Goal: Answer question/provide support: Share knowledge or assist other users

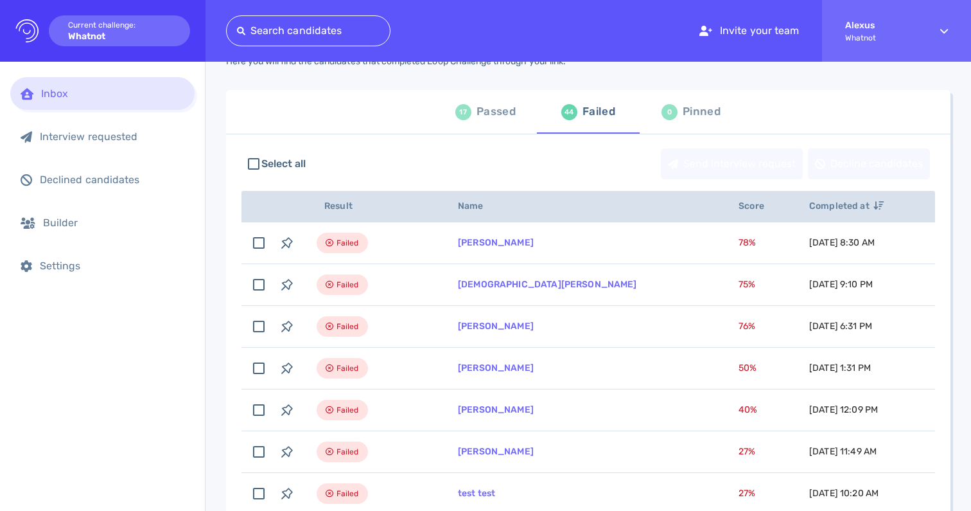
scroll to position [61, 0]
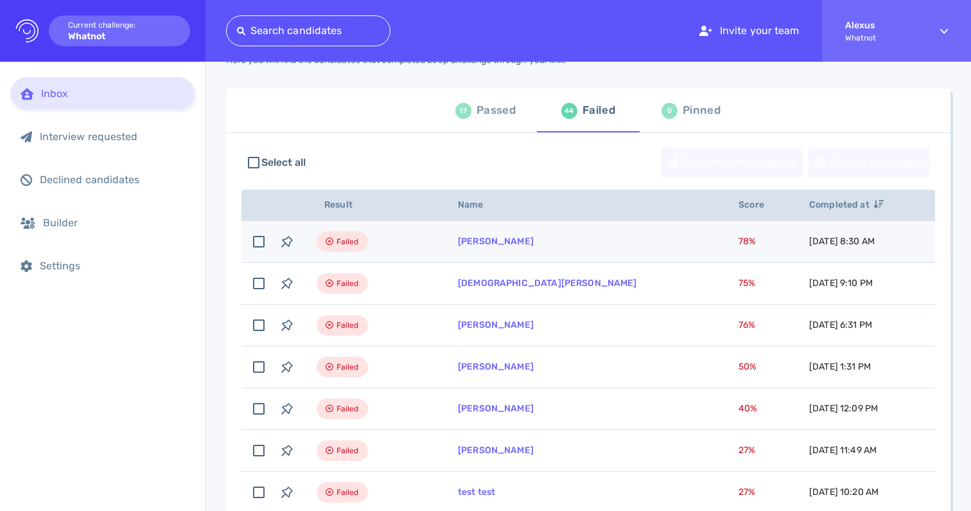
click at [464, 247] on td "[PERSON_NAME]" at bounding box center [583, 242] width 281 height 42
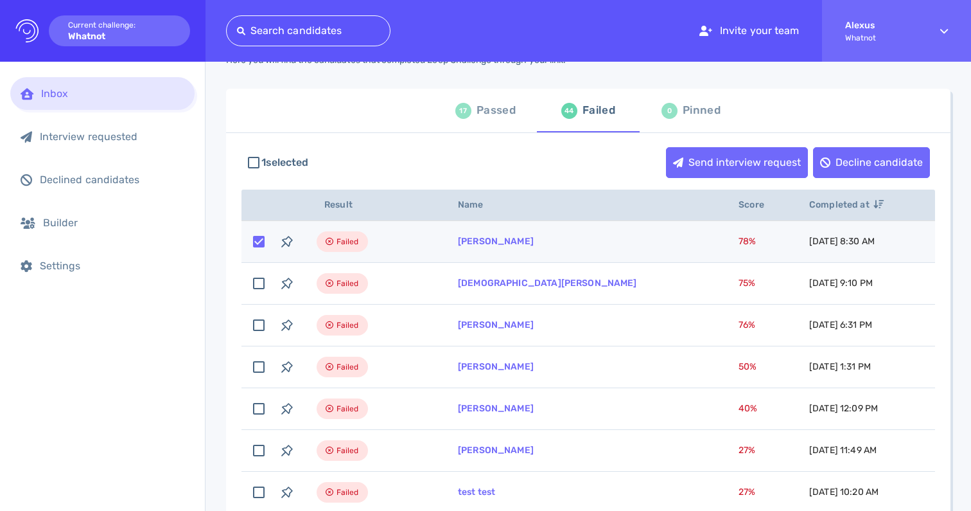
click at [464, 247] on td "[PERSON_NAME]" at bounding box center [583, 242] width 281 height 42
checkbox input "false"
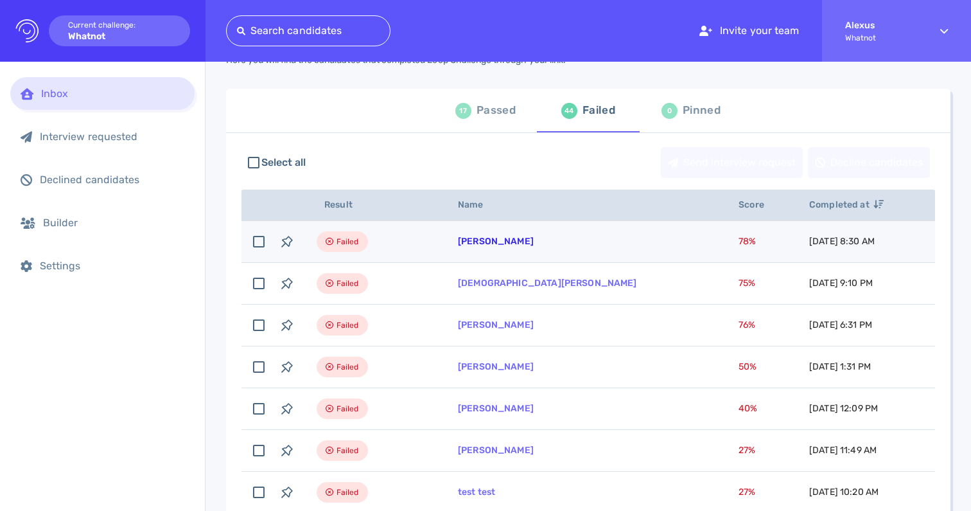
click at [490, 242] on link "[PERSON_NAME]" at bounding box center [496, 241] width 76 height 11
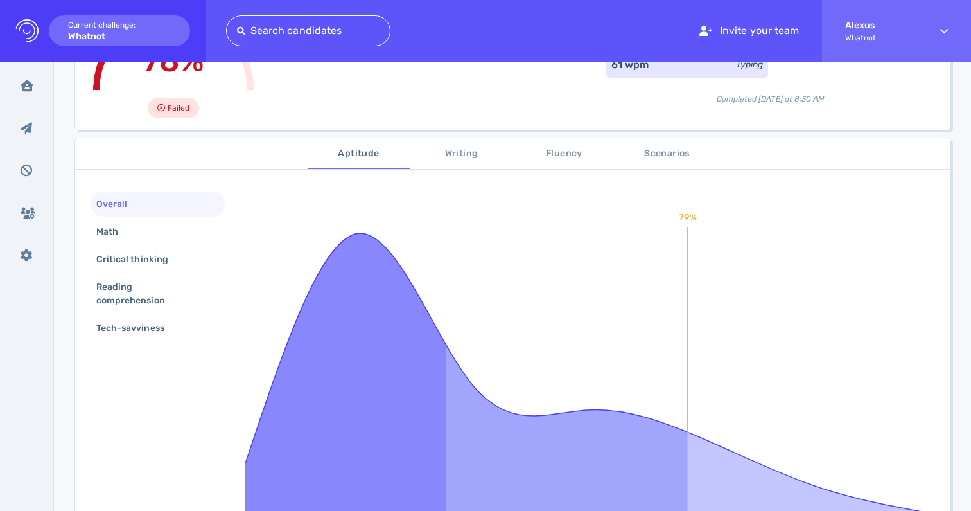
scroll to position [170, 0]
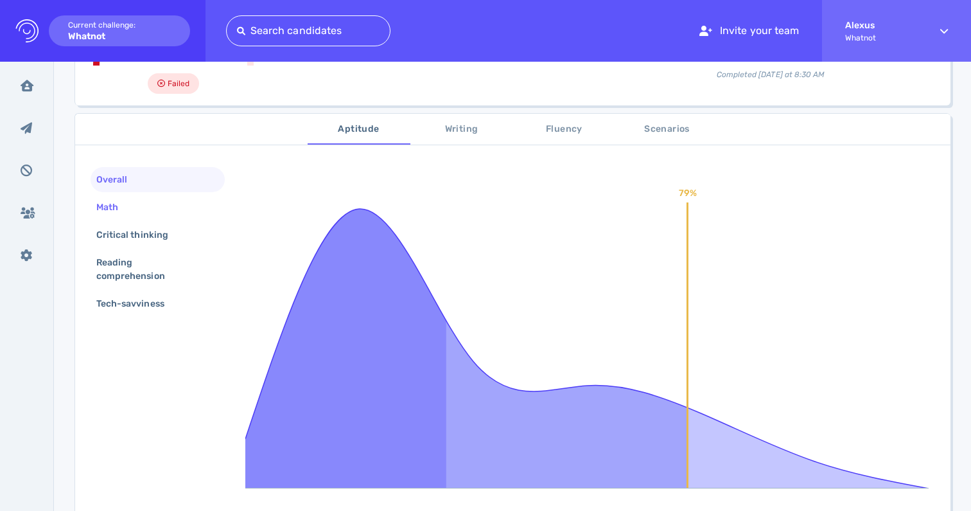
click at [132, 206] on div "Math" at bounding box center [114, 207] width 40 height 19
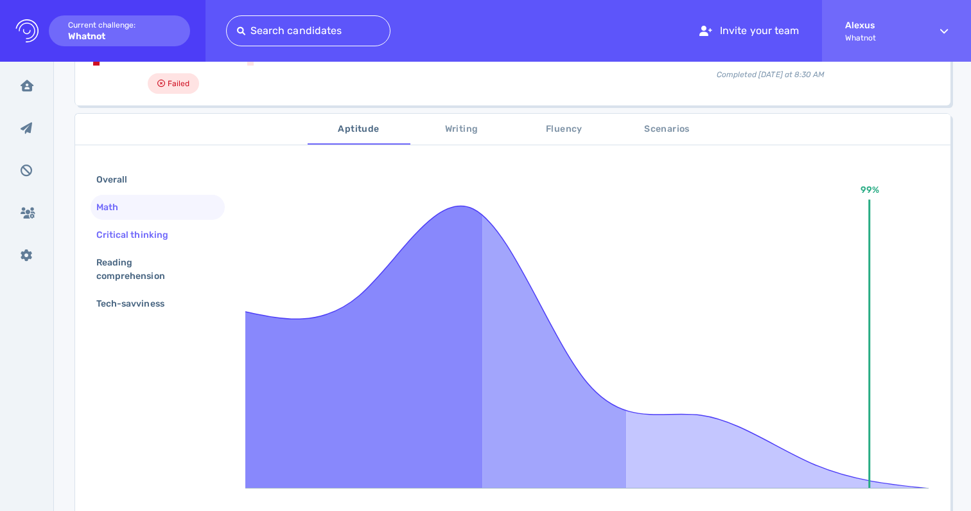
click at [127, 233] on div "Critical thinking" at bounding box center [139, 234] width 90 height 19
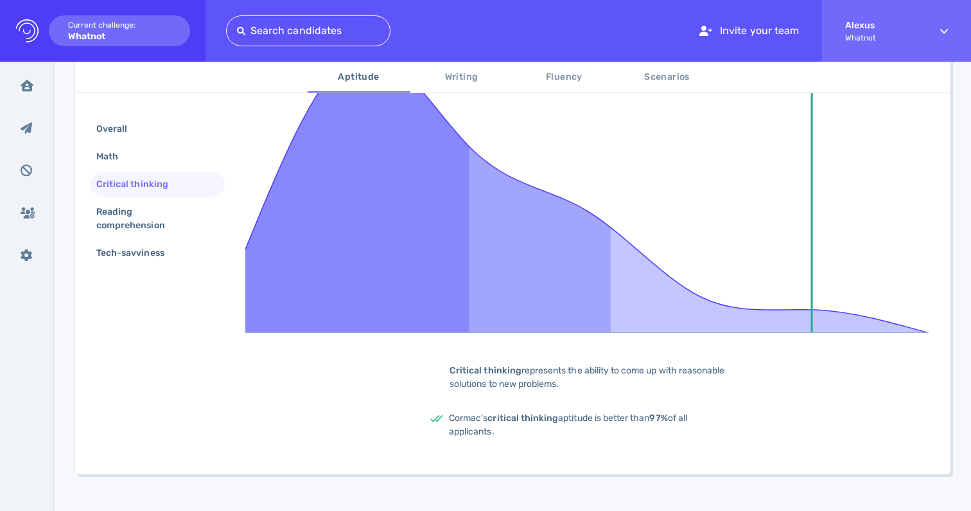
scroll to position [340, 0]
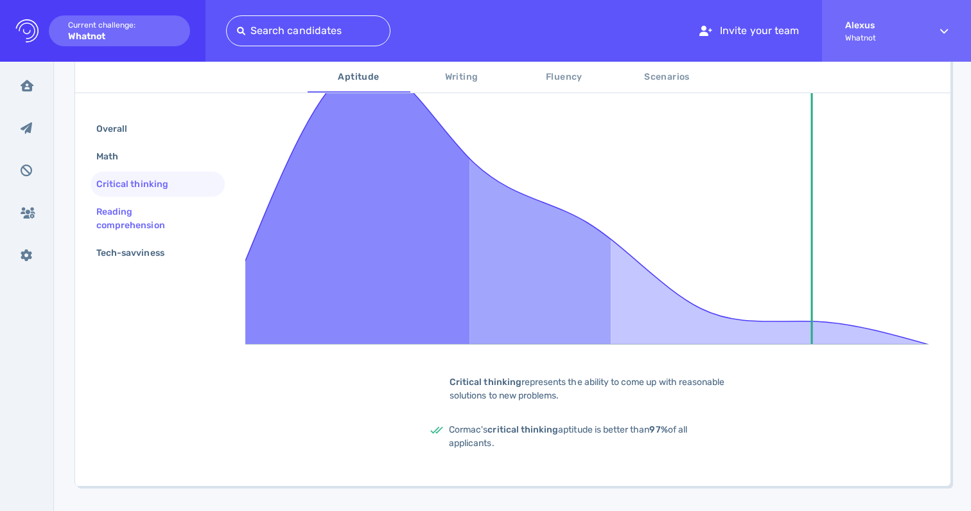
click at [134, 217] on div "Reading comprehension" at bounding box center [153, 218] width 118 height 32
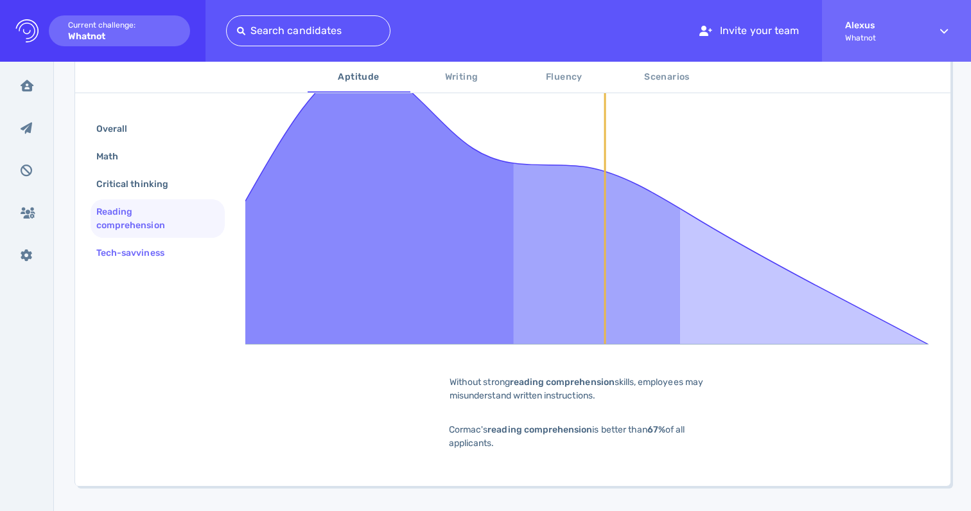
click at [128, 245] on div "Tech-savviness" at bounding box center [137, 252] width 86 height 19
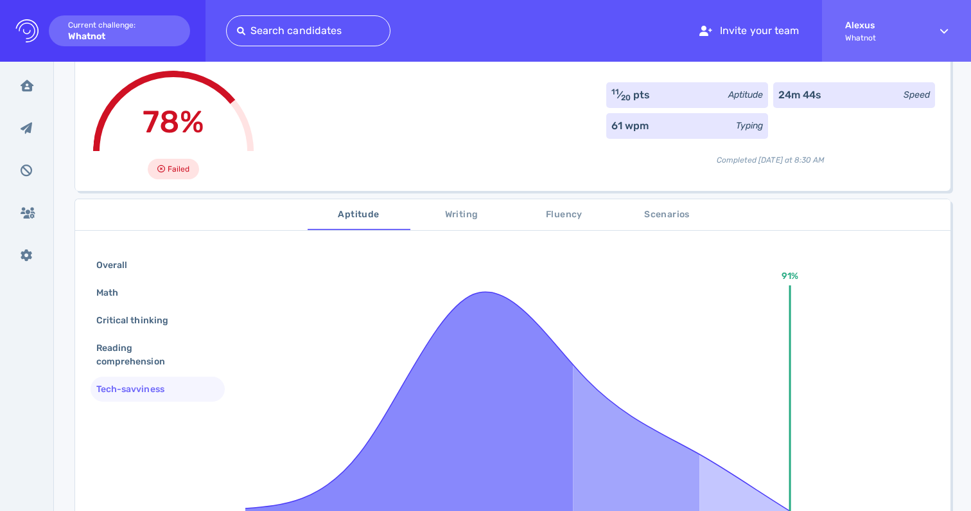
scroll to position [71, 0]
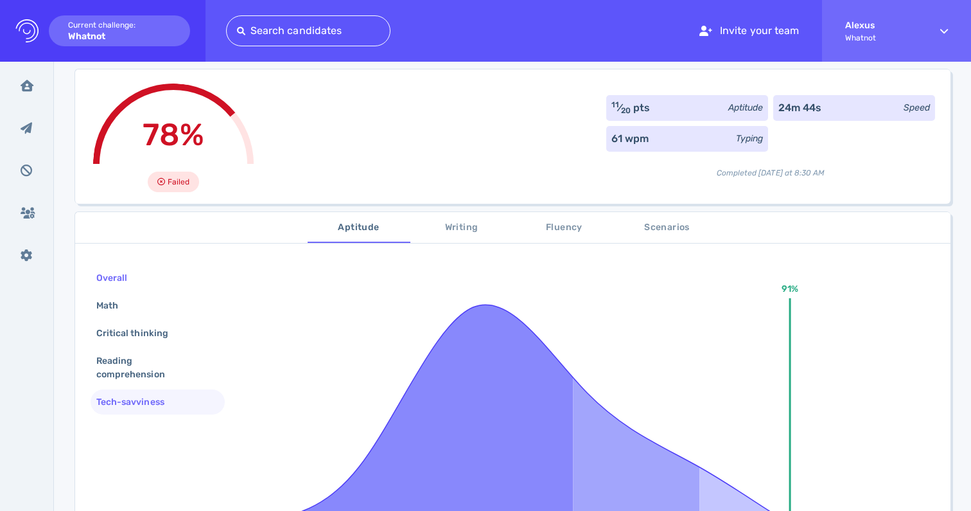
click at [117, 281] on div "Overall" at bounding box center [118, 277] width 49 height 19
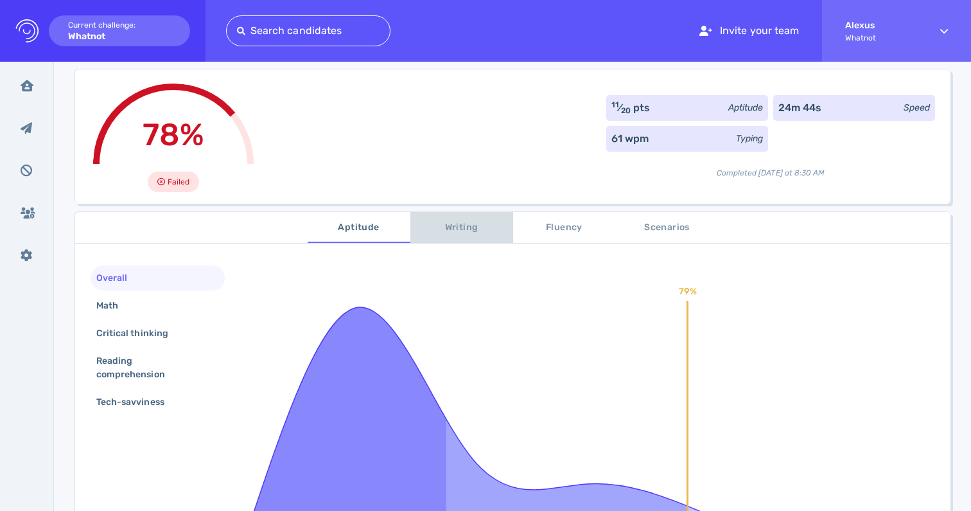
click at [455, 227] on span "Writing" at bounding box center [461, 228] width 87 height 16
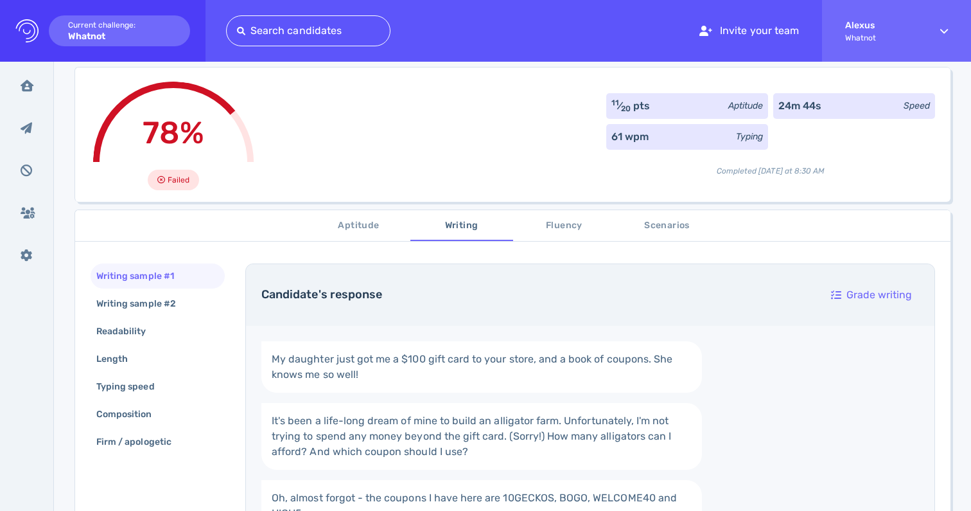
scroll to position [84, 0]
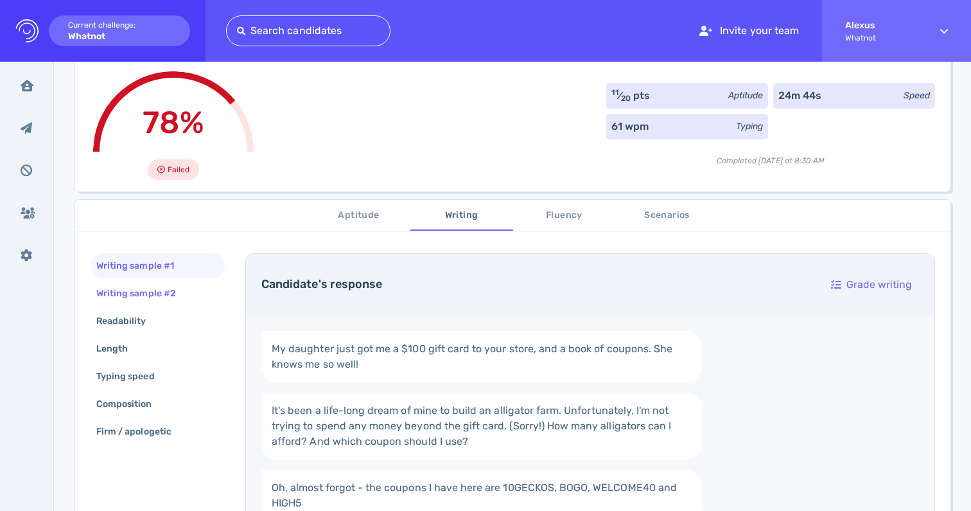
click at [163, 294] on div "Writing sample #2" at bounding box center [143, 293] width 98 height 19
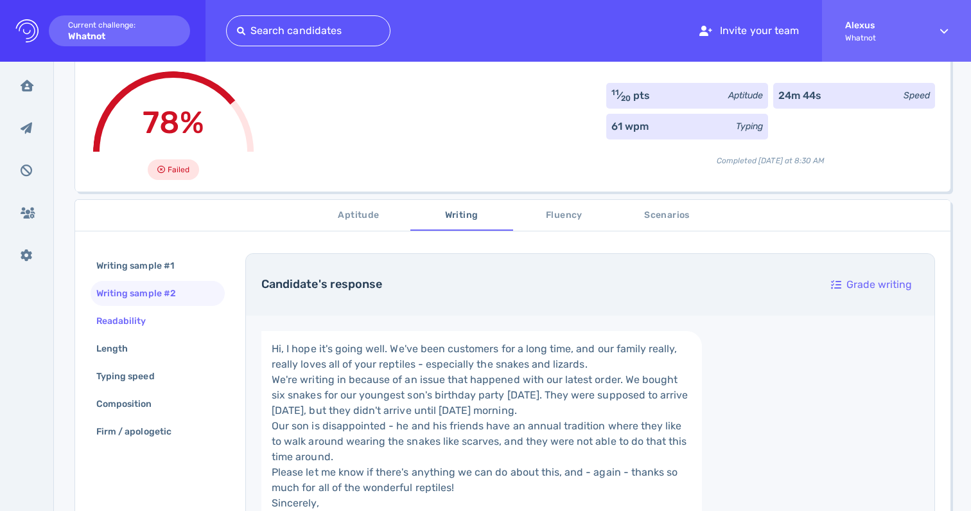
click at [138, 319] on div "Readability" at bounding box center [128, 321] width 68 height 19
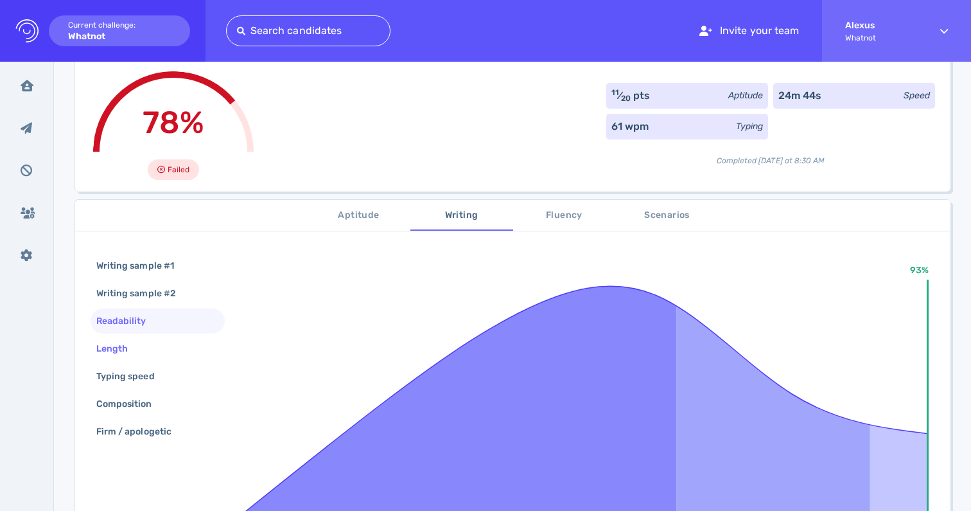
click at [127, 342] on div "Length" at bounding box center [118, 348] width 49 height 19
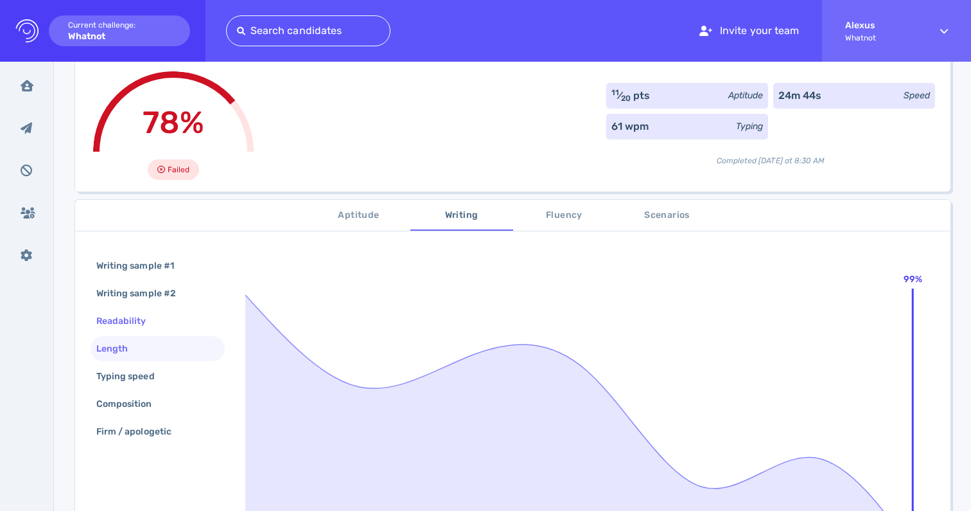
click at [141, 317] on div "Readability" at bounding box center [128, 321] width 68 height 19
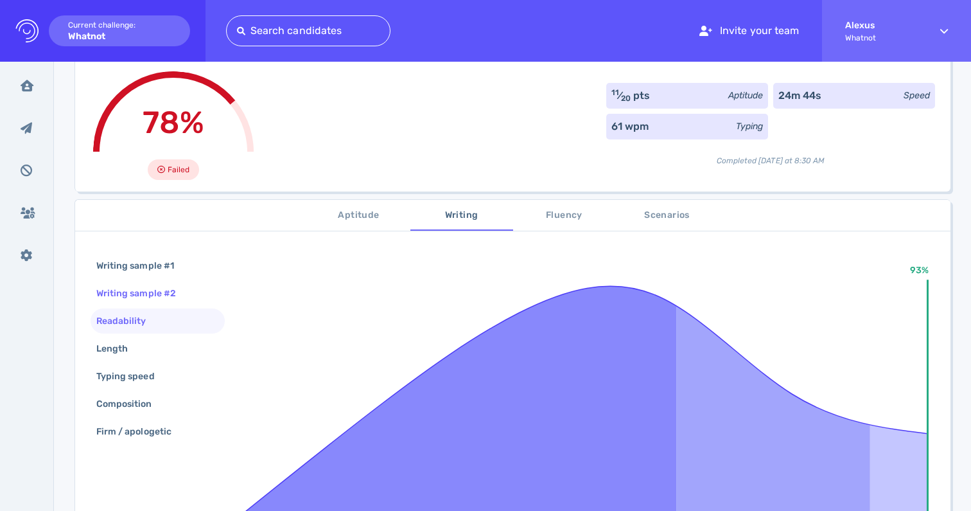
click at [143, 299] on div "Writing sample #2" at bounding box center [143, 293] width 98 height 19
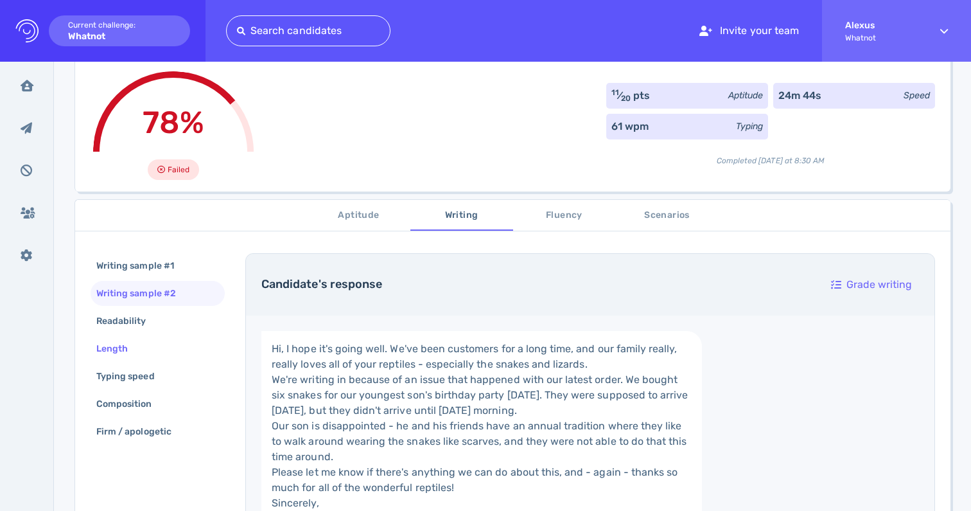
click at [120, 343] on div "Length" at bounding box center [118, 348] width 49 height 19
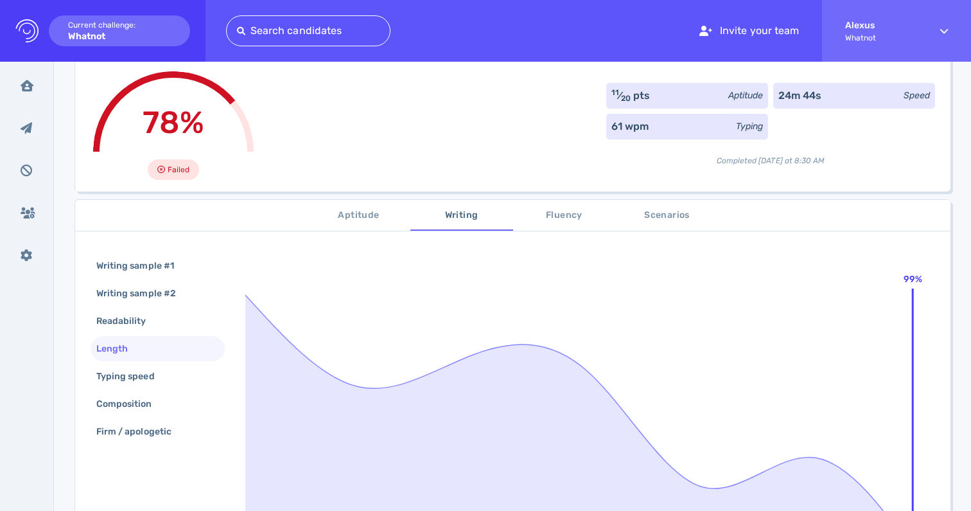
click at [31, 465] on div "Inbox Inbox Interview requested Interview requested Declined candidates Decline…" at bounding box center [27, 286] width 54 height 449
click at [125, 383] on div "Typing speed" at bounding box center [132, 376] width 76 height 19
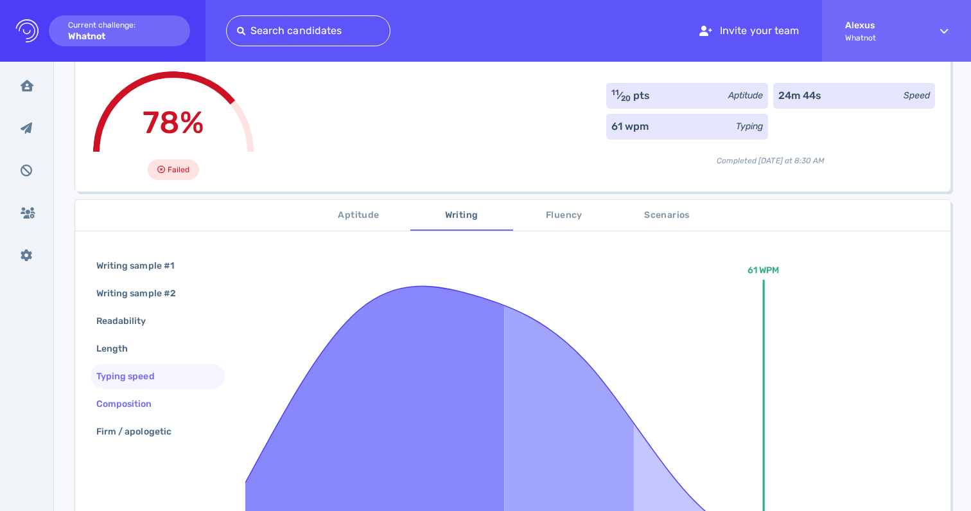
click at [128, 398] on div "Composition" at bounding box center [131, 403] width 74 height 19
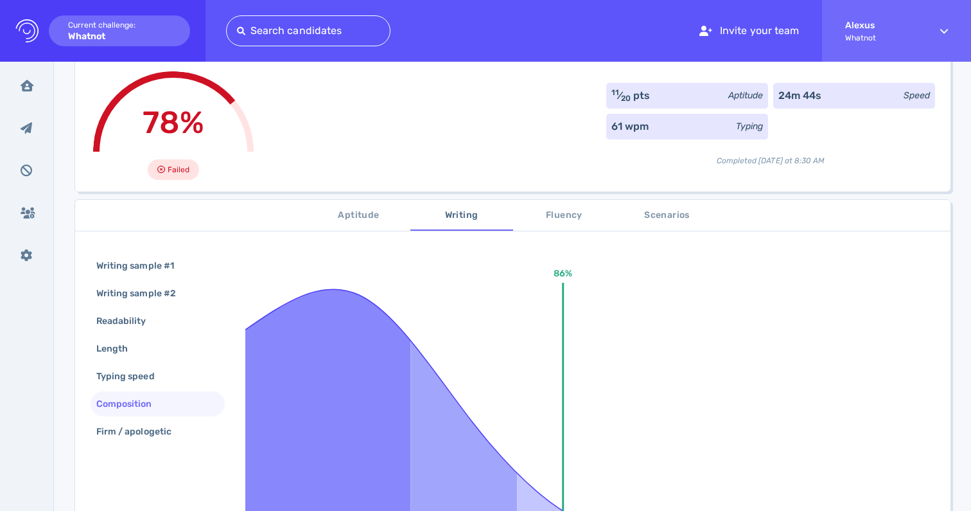
click at [541, 213] on span "Fluency" at bounding box center [564, 215] width 87 height 16
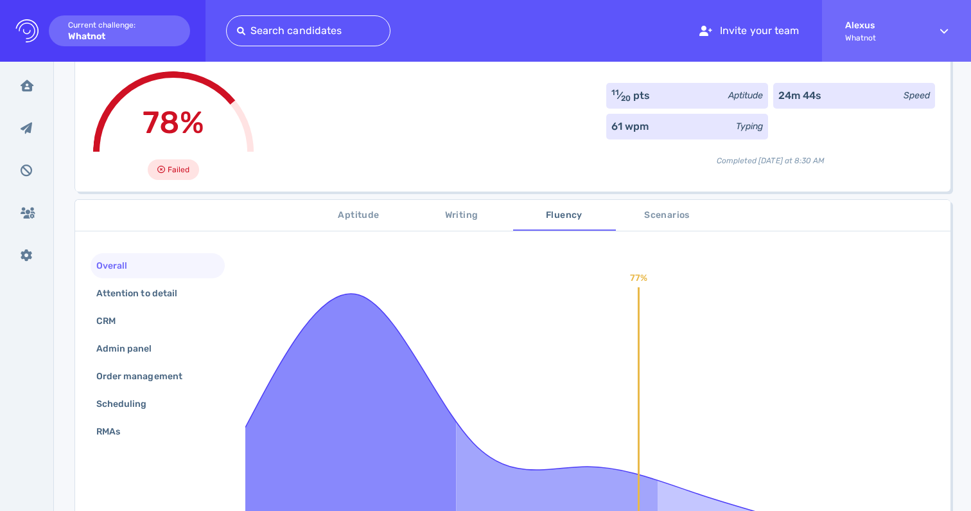
click at [672, 216] on span "Scenarios" at bounding box center [667, 215] width 87 height 16
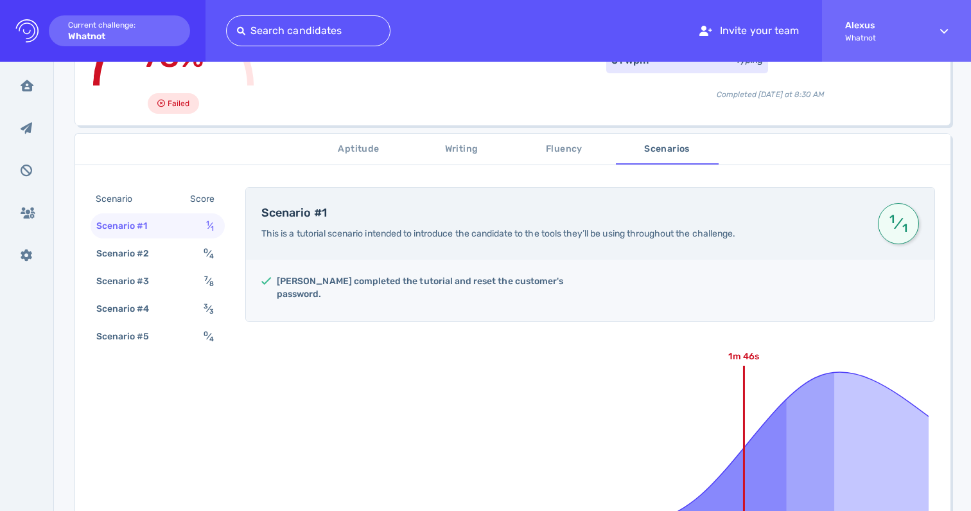
scroll to position [168, 0]
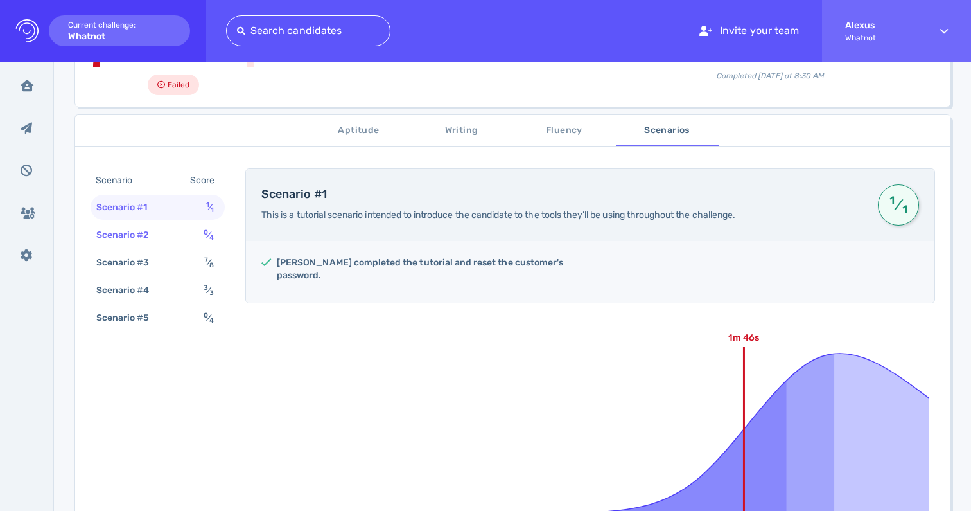
click at [202, 241] on div "0 ⁄ 4" at bounding box center [211, 234] width 21 height 19
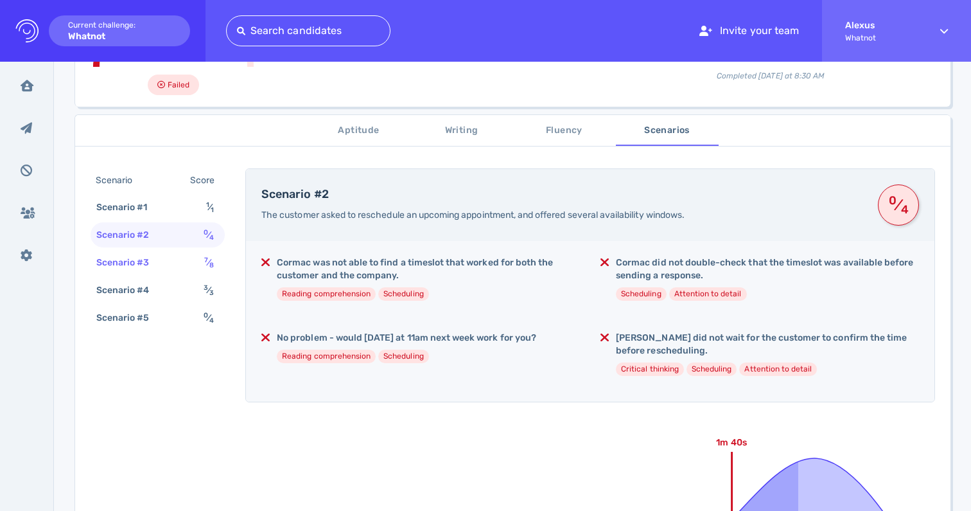
click at [209, 260] on span "7 ⁄ 8" at bounding box center [209, 262] width 10 height 11
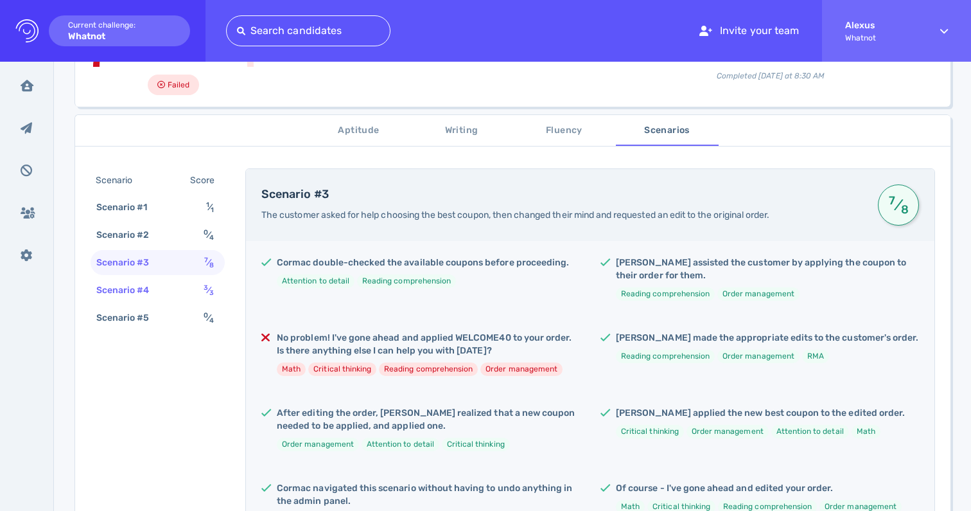
click at [200, 283] on div "Scenario #4 3 ⁄ 3" at bounding box center [158, 289] width 134 height 25
